Goal: Register for event/course

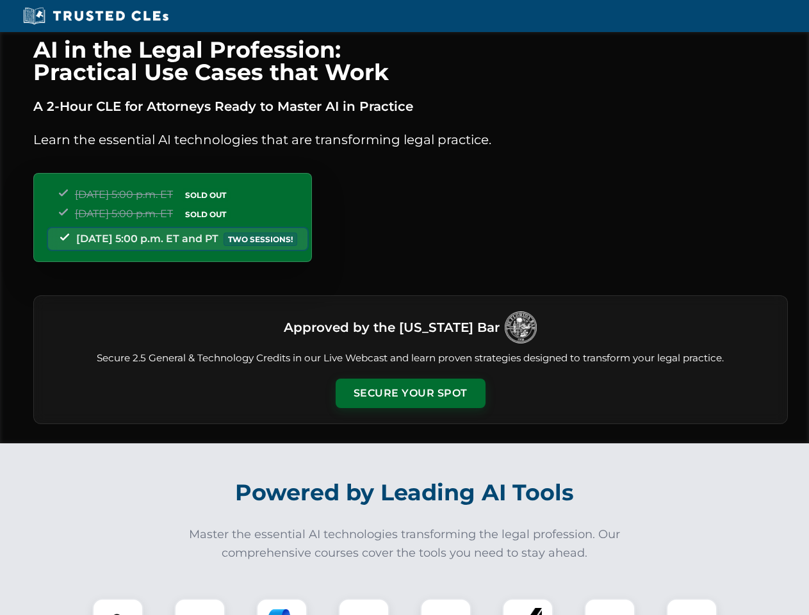
click at [410, 393] on button "Secure Your Spot" at bounding box center [411, 392] width 150 height 29
click at [118, 606] on img at bounding box center [117, 623] width 37 height 37
